Goal: Information Seeking & Learning: Learn about a topic

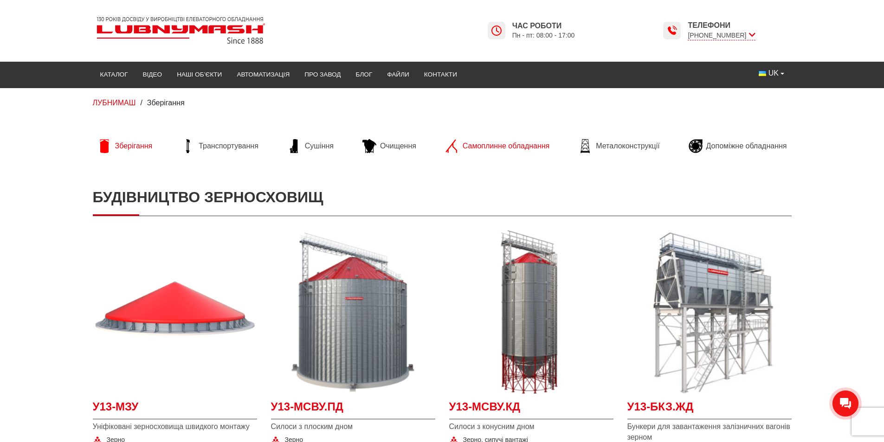
click at [511, 147] on span "Самоплинне обладнання" at bounding box center [506, 146] width 87 height 10
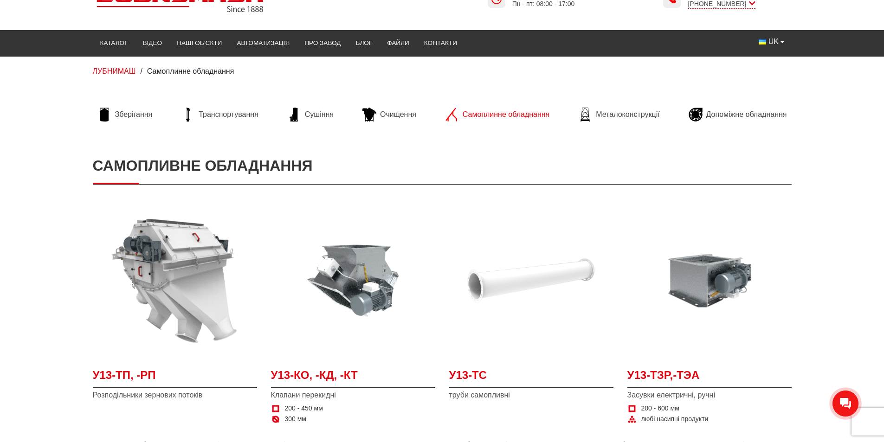
scroll to position [46, 0]
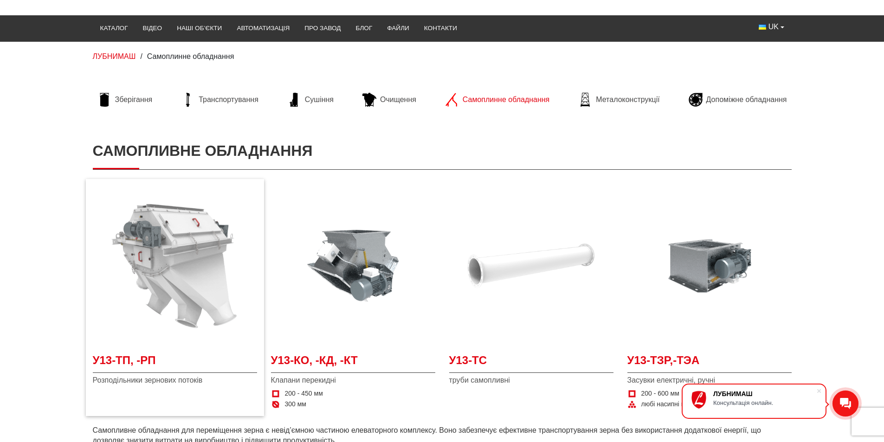
click at [177, 286] on img at bounding box center [175, 266] width 164 height 164
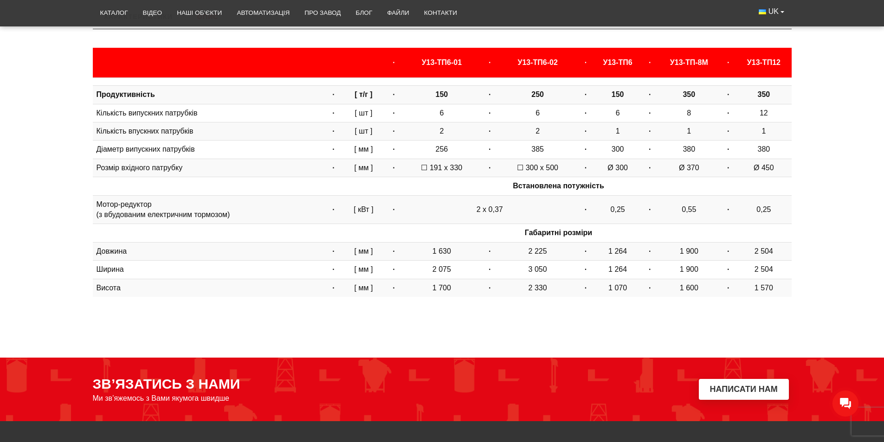
scroll to position [214, 0]
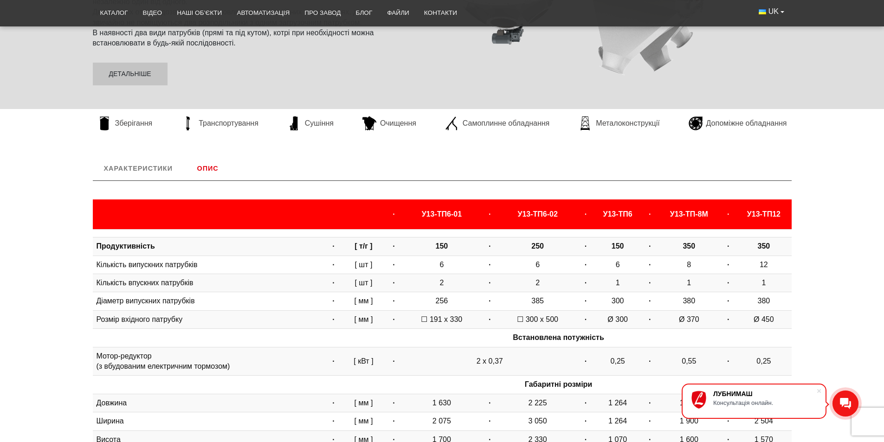
click at [201, 163] on link "Опис" at bounding box center [208, 168] width 44 height 24
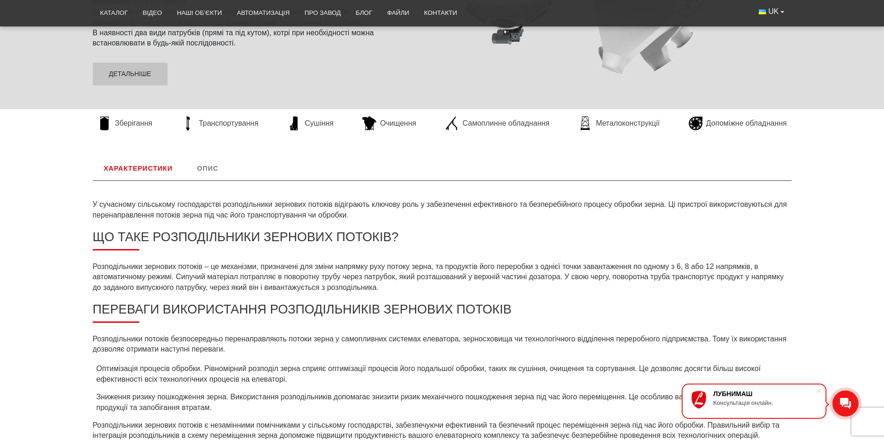
scroll to position [338, 0]
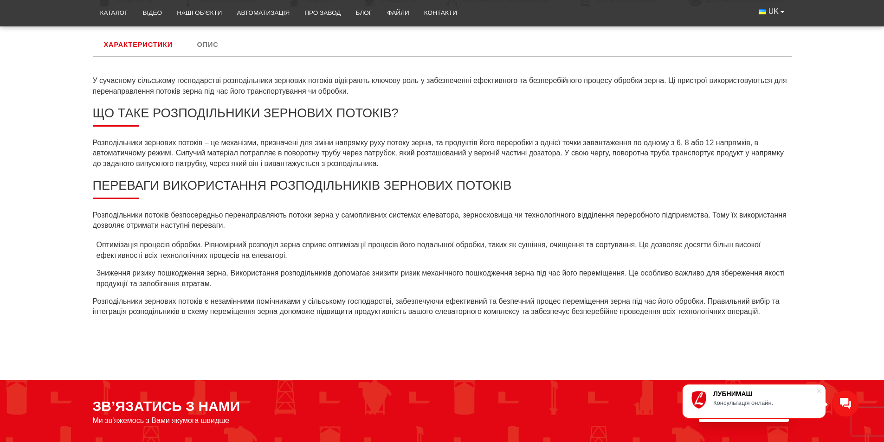
click at [826, 393] on div "ЛУБНИМАШ Консультація онлайн." at bounding box center [754, 401] width 145 height 35
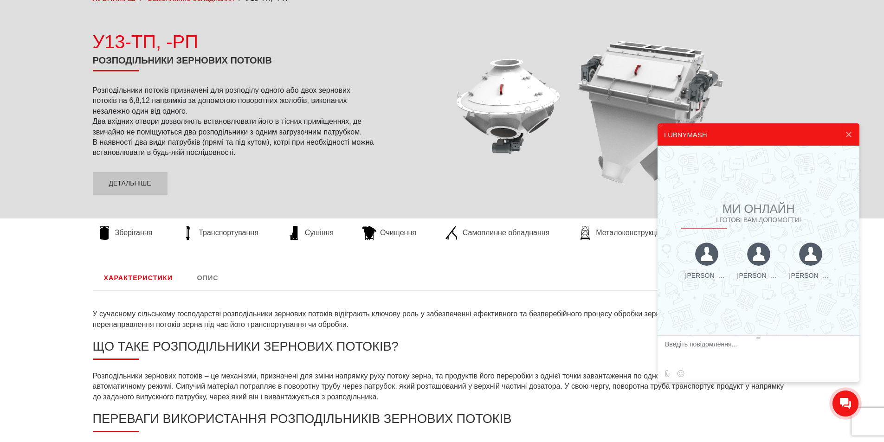
scroll to position [0, 0]
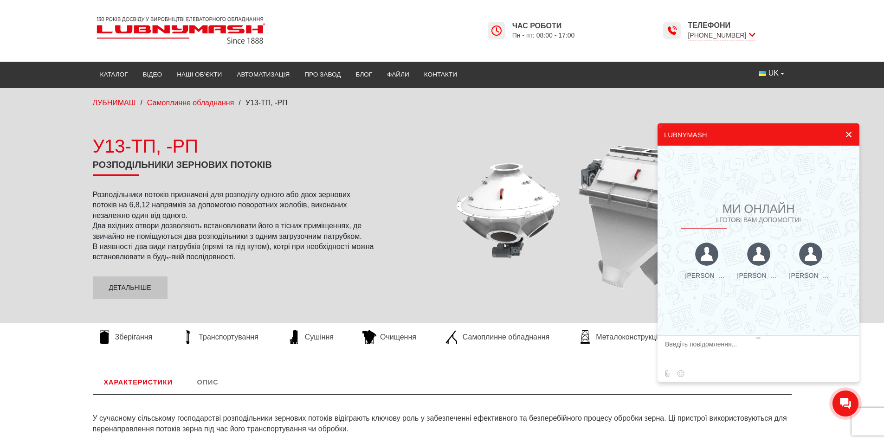
click at [847, 132] on button at bounding box center [849, 134] width 17 height 22
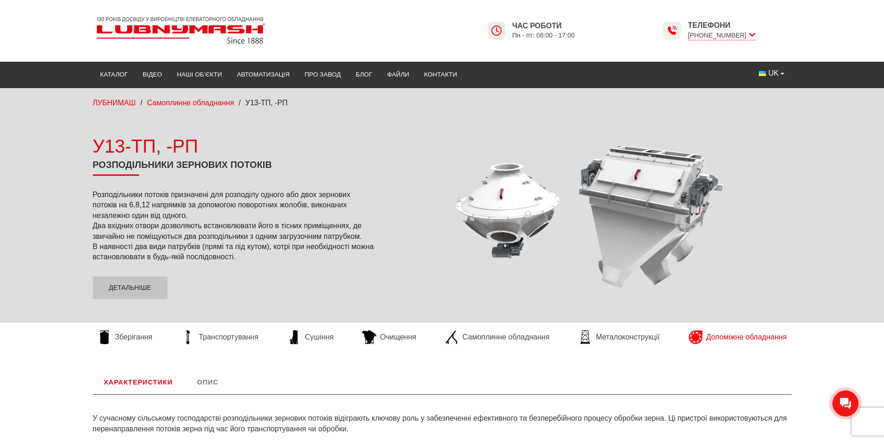
click at [760, 335] on span "Допоміжне обладнання" at bounding box center [747, 337] width 81 height 10
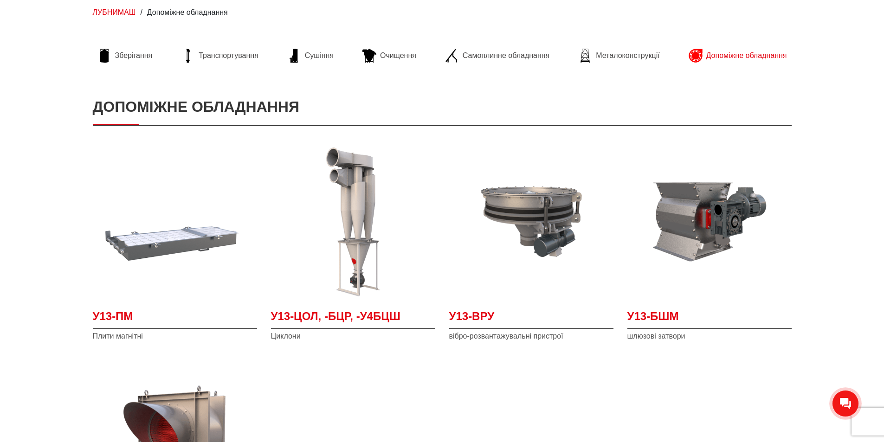
scroll to position [46, 0]
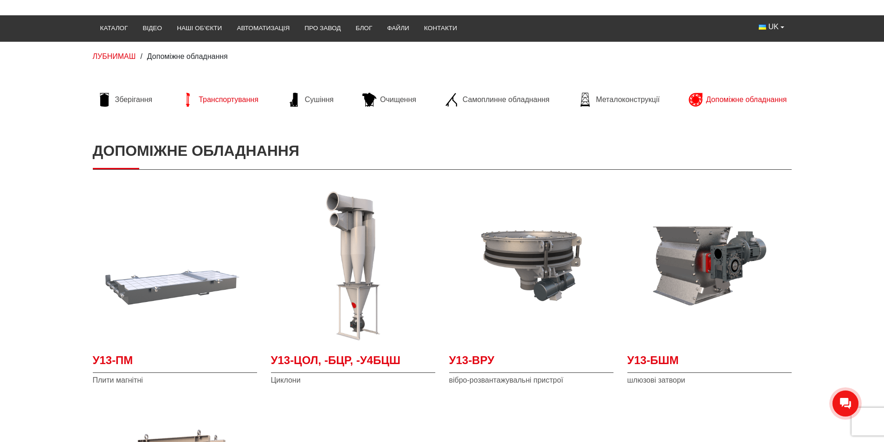
click at [207, 95] on span "Транспортування" at bounding box center [229, 100] width 60 height 10
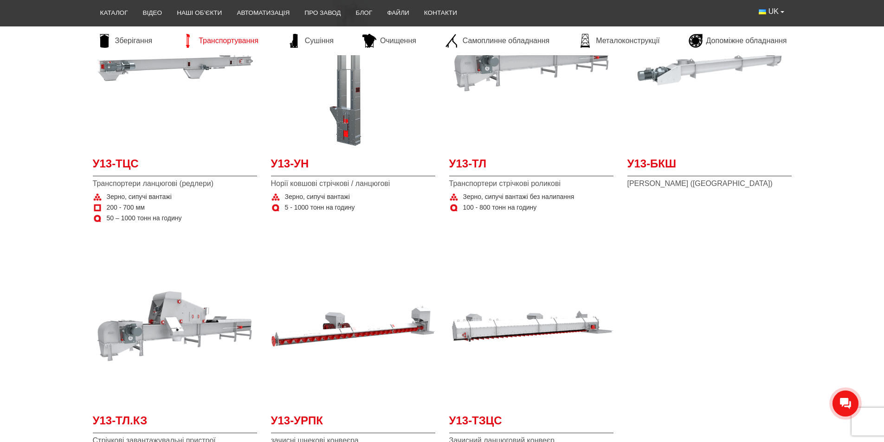
scroll to position [232, 0]
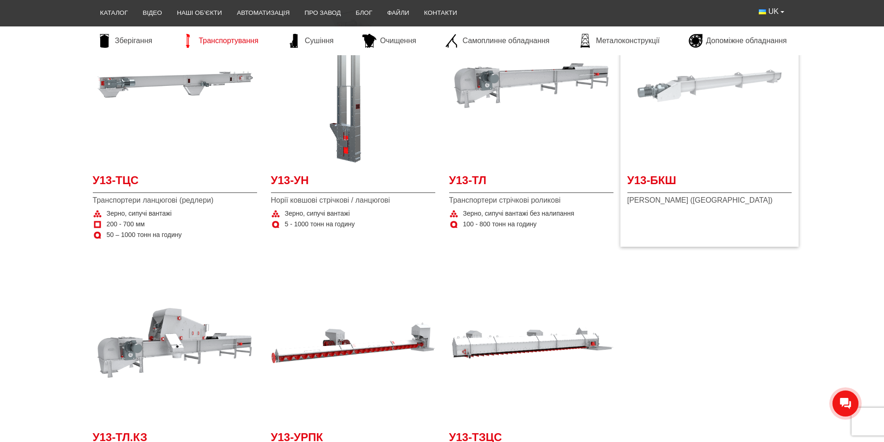
click at [676, 129] on img at bounding box center [710, 86] width 164 height 164
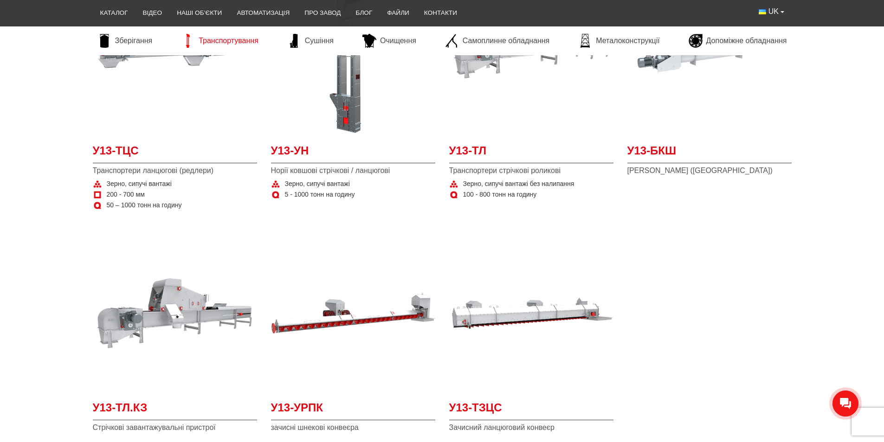
scroll to position [279, 0]
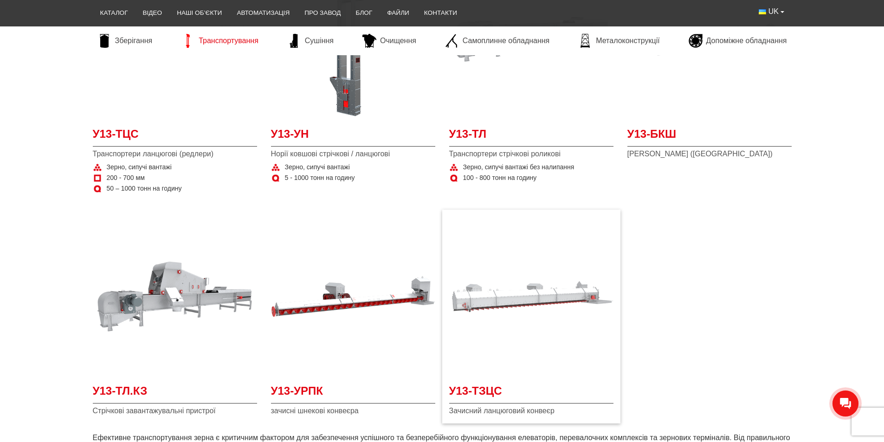
click at [605, 310] on img at bounding box center [531, 296] width 164 height 164
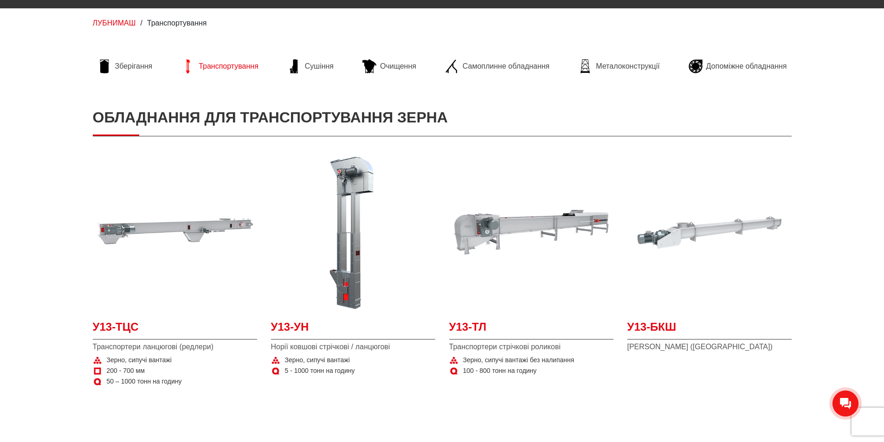
scroll to position [0, 0]
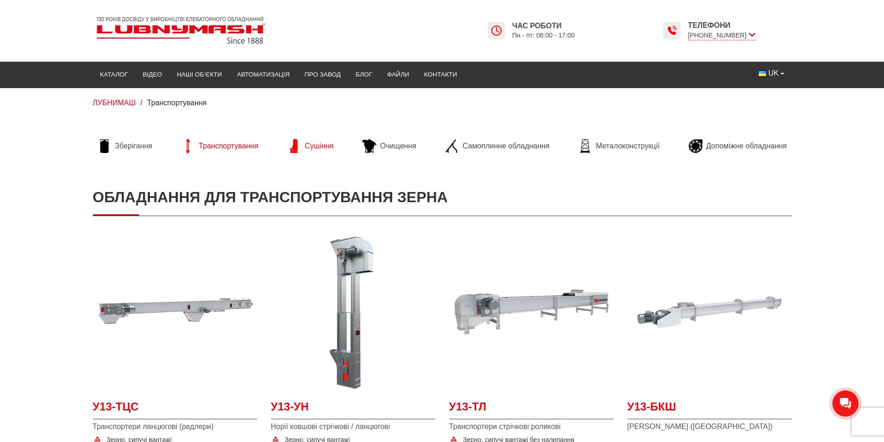
click at [327, 149] on span "Сушіння" at bounding box center [319, 146] width 29 height 10
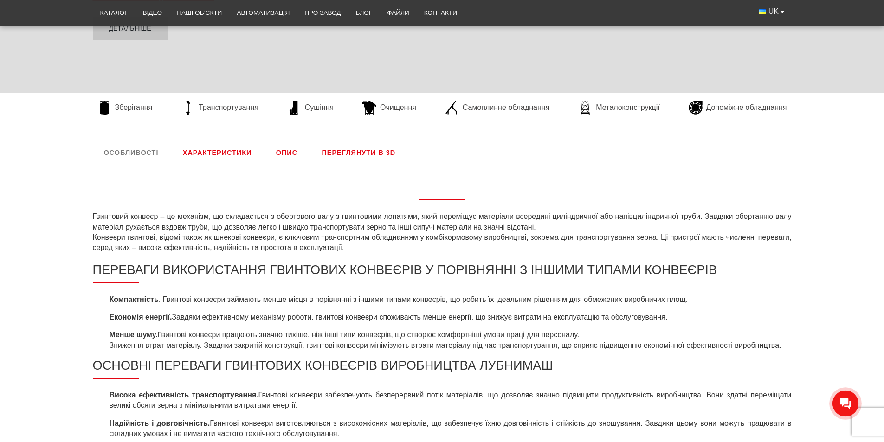
click at [381, 157] on link "Переглянути в 3D" at bounding box center [359, 153] width 96 height 24
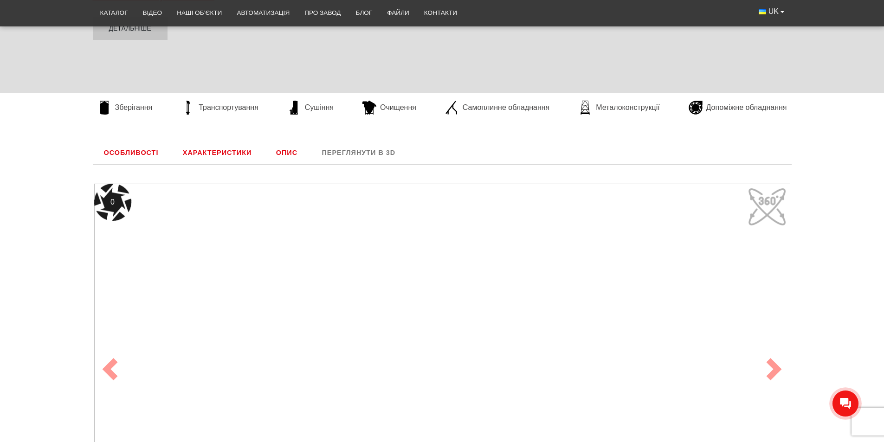
scroll to position [387, 0]
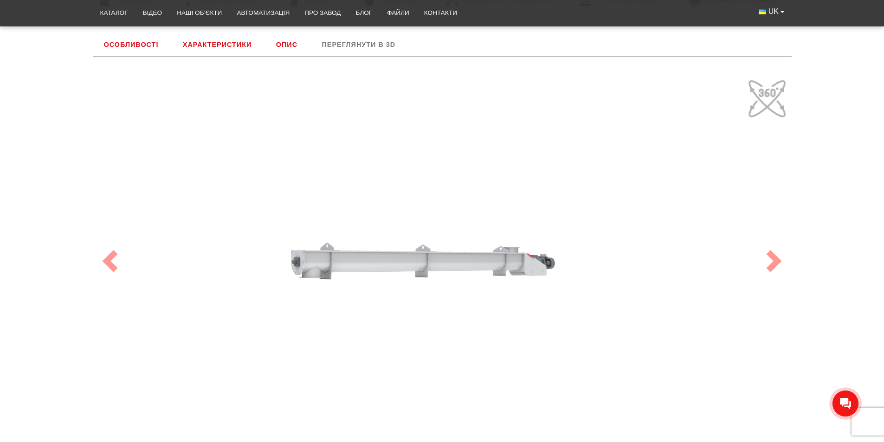
click at [277, 56] on link "Опис" at bounding box center [287, 44] width 44 height 24
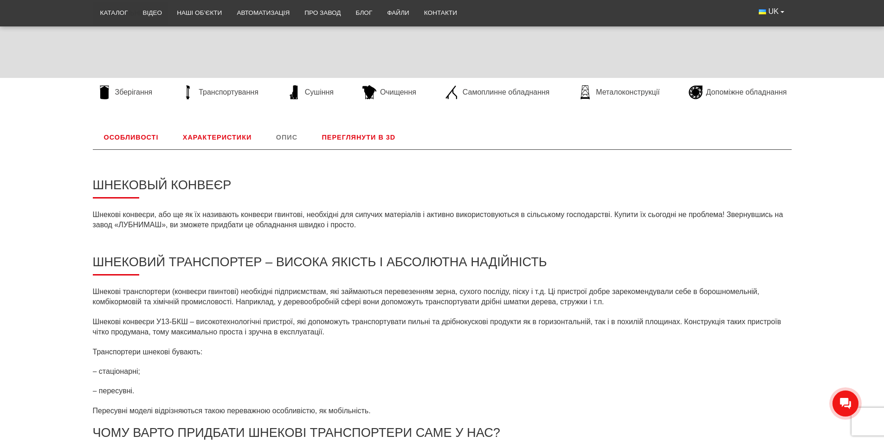
click at [123, 129] on link "Особливості" at bounding box center [131, 137] width 77 height 24
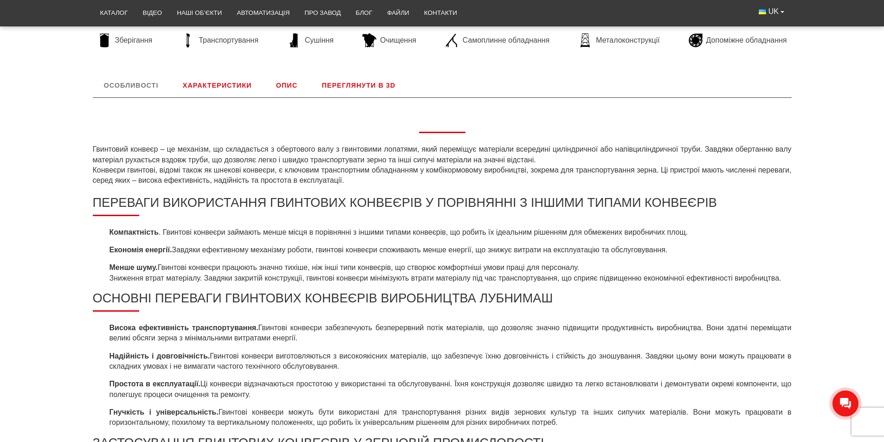
scroll to position [340, 0]
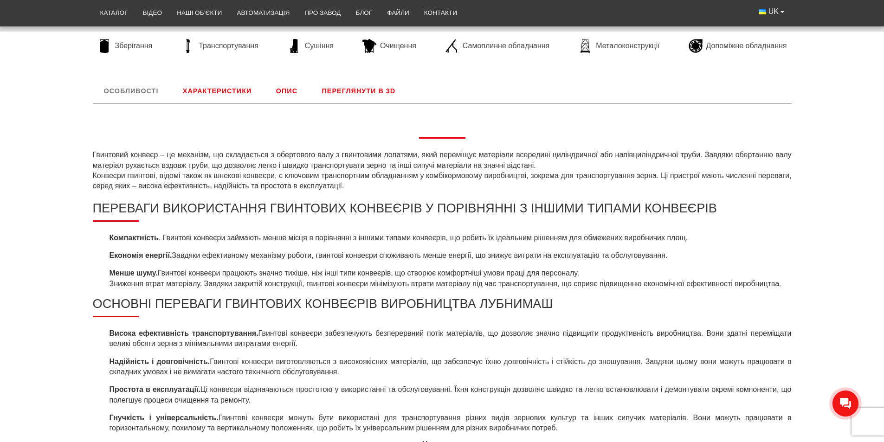
click at [116, 78] on body "LUBNYMASH Каталог Відео Наші об’єкти Автоматизація Про завод Блог Файли Контакт…" at bounding box center [442, 331] width 884 height 1342
drag, startPoint x: 117, startPoint y: 81, endPoint x: 116, endPoint y: 93, distance: 12.2
click at [117, 81] on link "Особливості" at bounding box center [131, 91] width 77 height 24
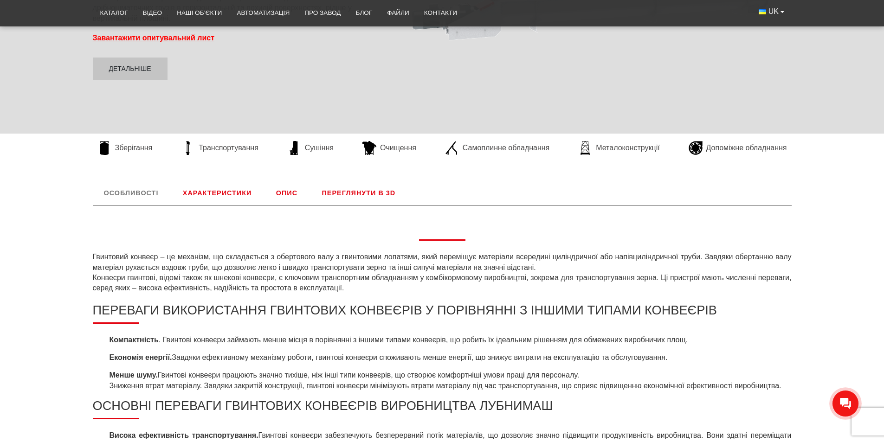
scroll to position [108, 0]
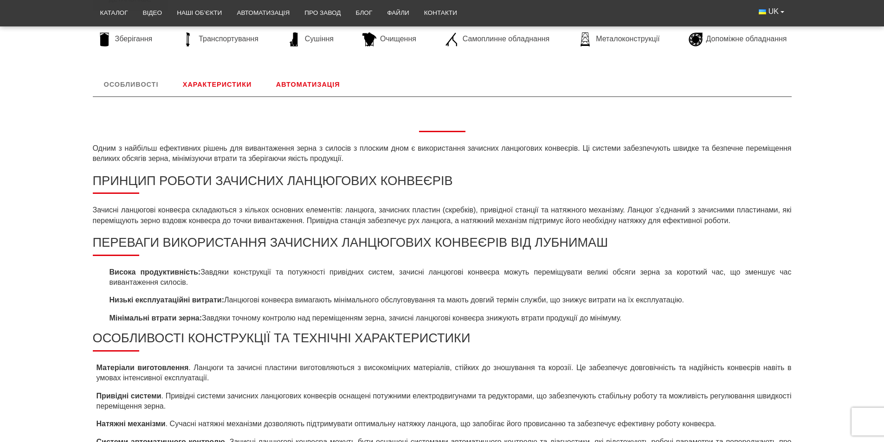
scroll to position [325, 0]
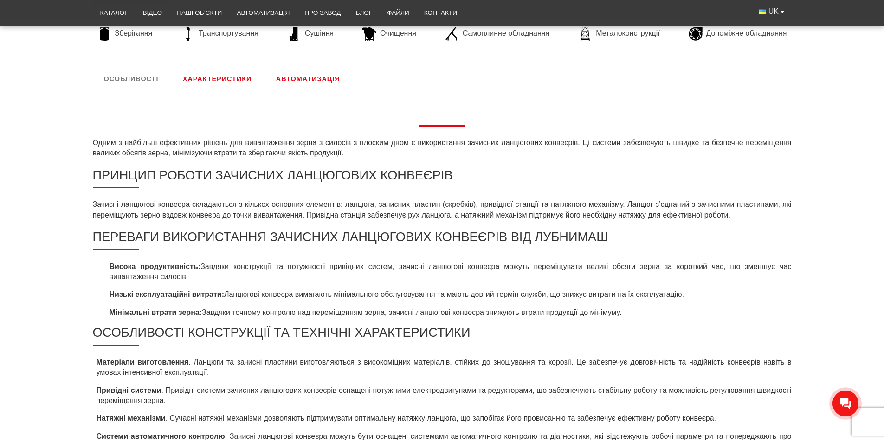
click at [302, 71] on link "Автоматизація" at bounding box center [308, 79] width 86 height 24
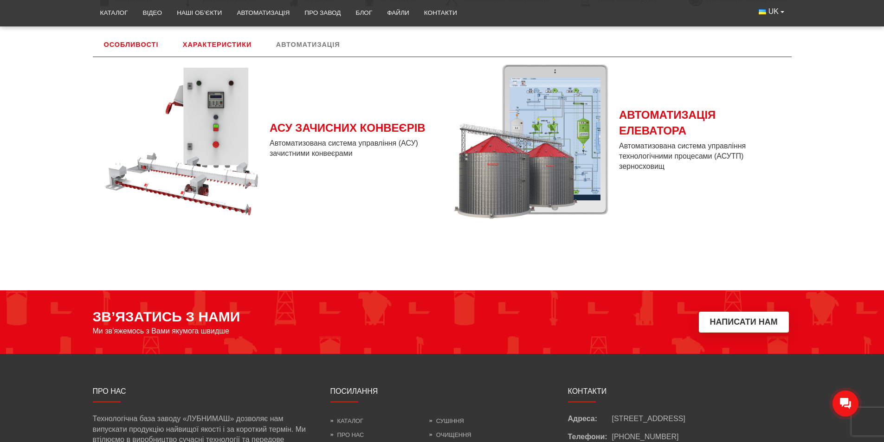
click at [236, 49] on link "Характеристики" at bounding box center [217, 44] width 91 height 24
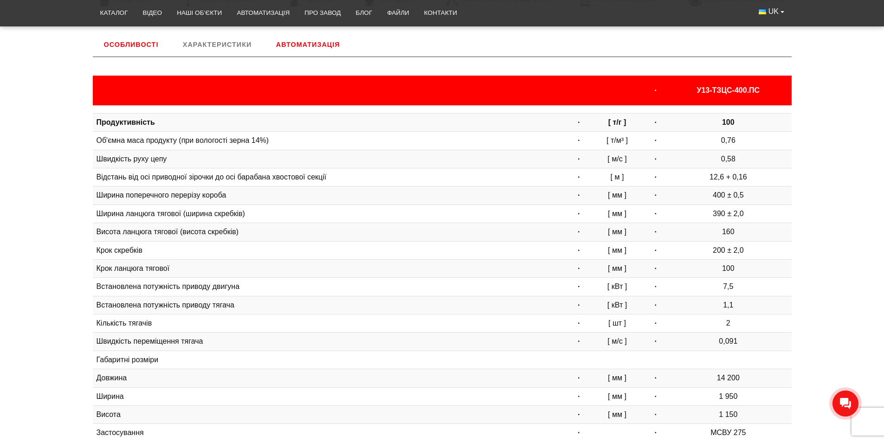
click at [147, 52] on link "Особливості" at bounding box center [131, 44] width 77 height 24
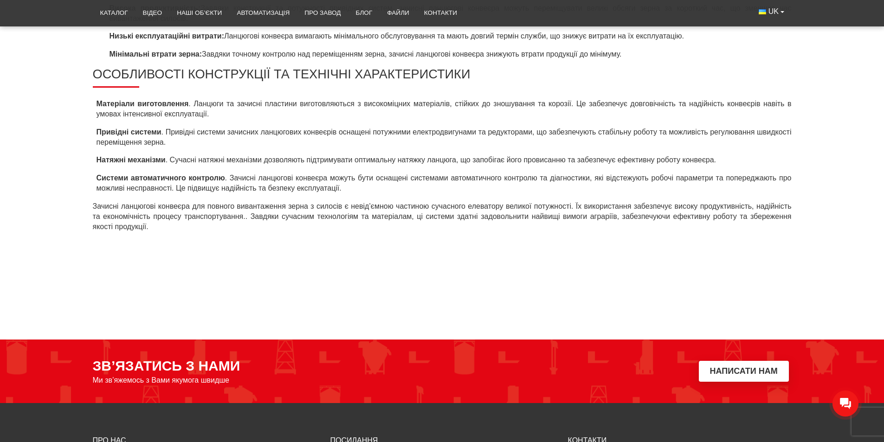
scroll to position [591, 0]
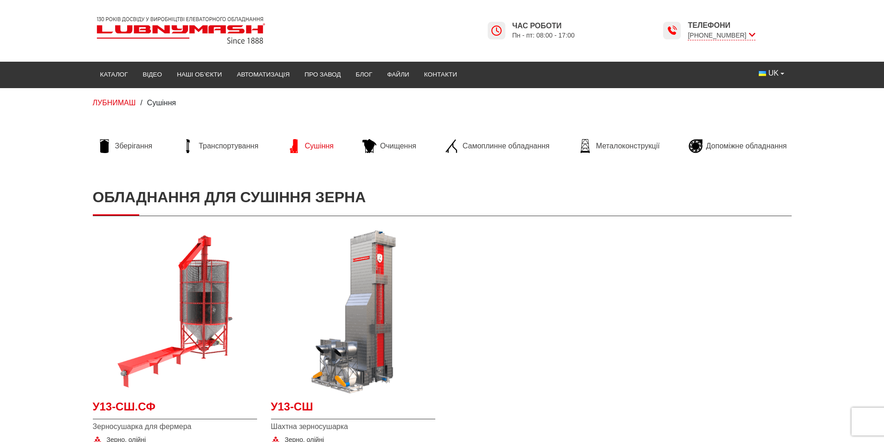
click at [391, 146] on span "Очищення" at bounding box center [398, 146] width 36 height 10
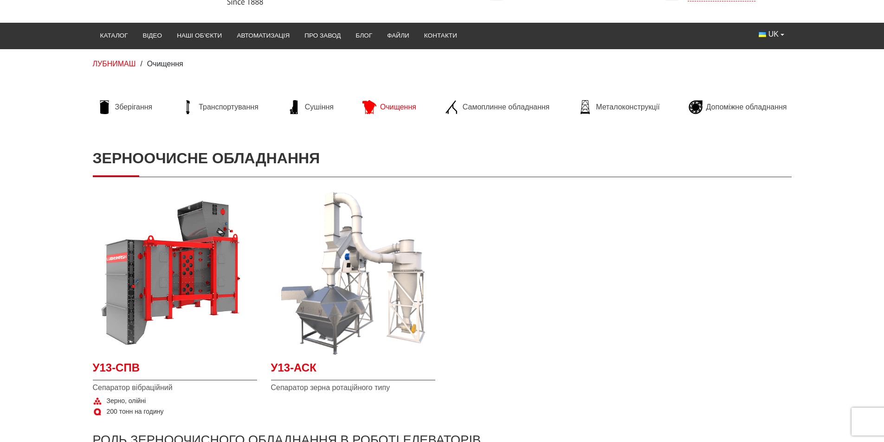
scroll to position [93, 0]
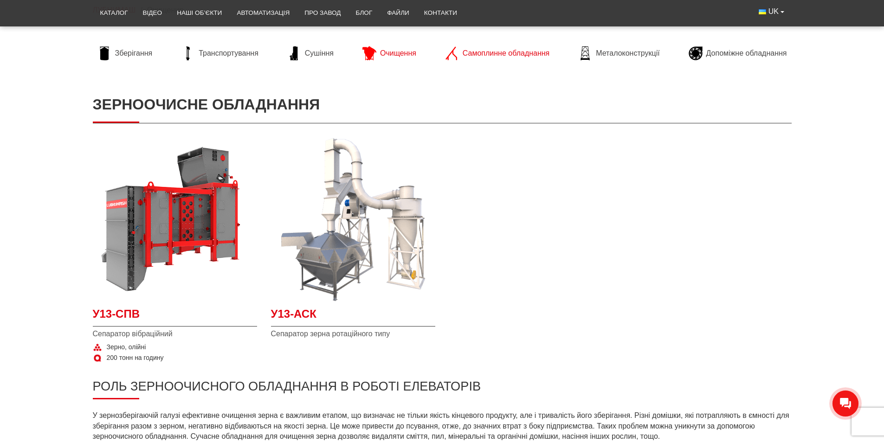
click at [467, 56] on span "Самоплинне обладнання" at bounding box center [506, 53] width 87 height 10
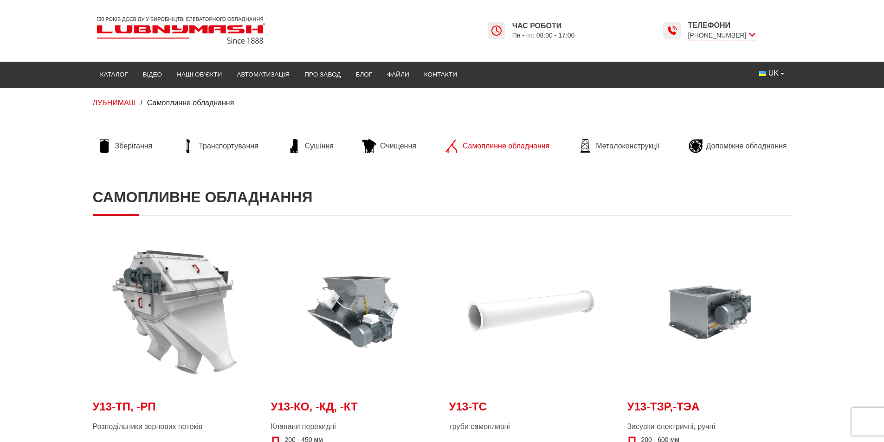
scroll to position [46, 0]
